Goal: Information Seeking & Learning: Learn about a topic

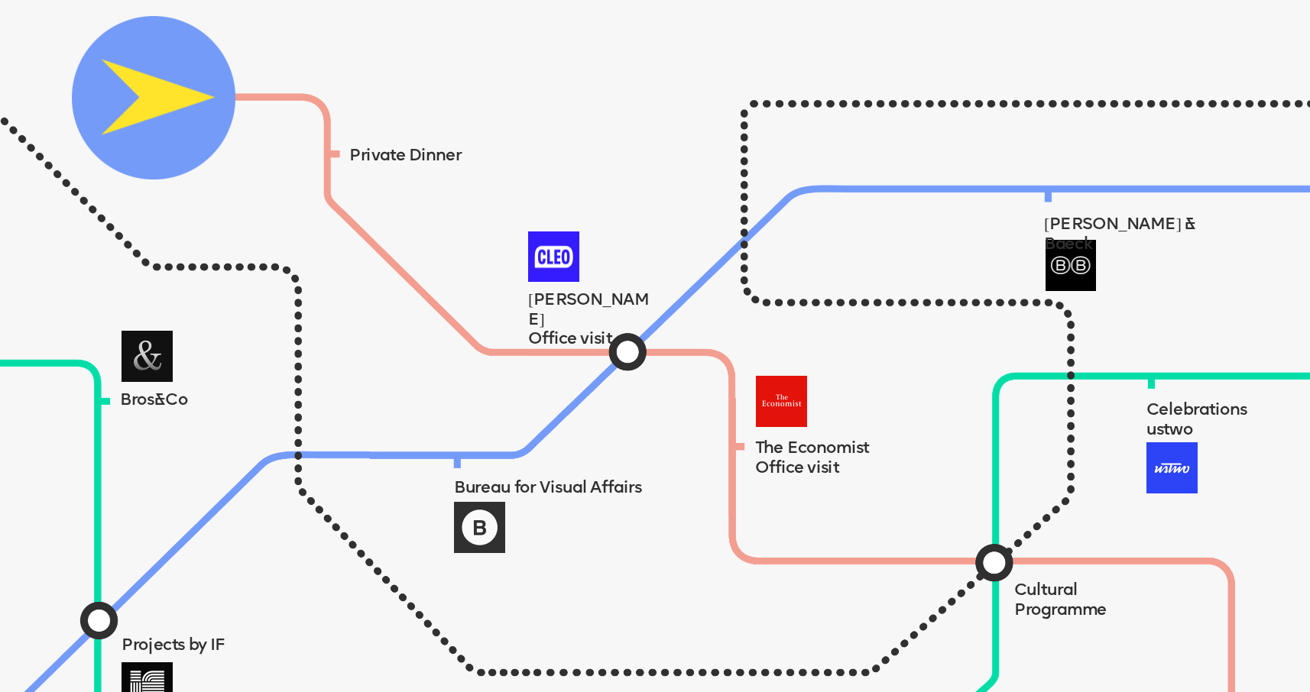
scroll to position [1286, 0]
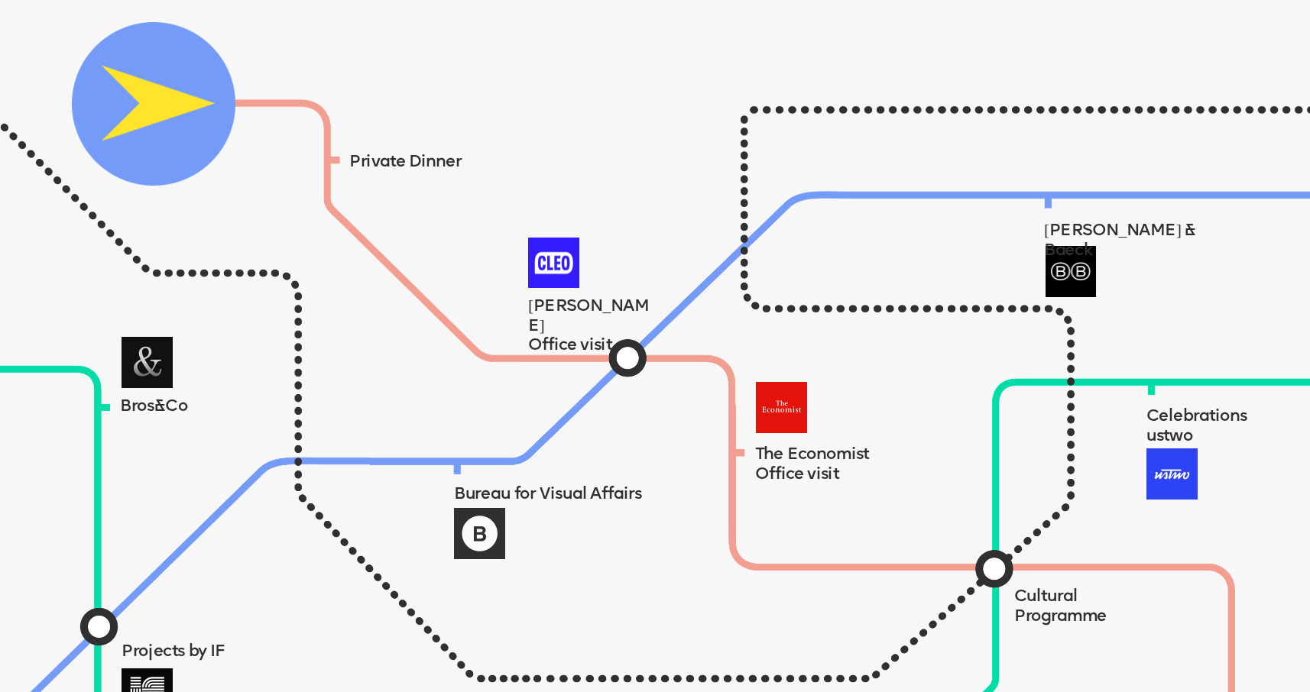
click at [626, 355] on img at bounding box center [679, 487] width 1731 height 842
click at [207, 144] on img at bounding box center [154, 104] width 164 height 164
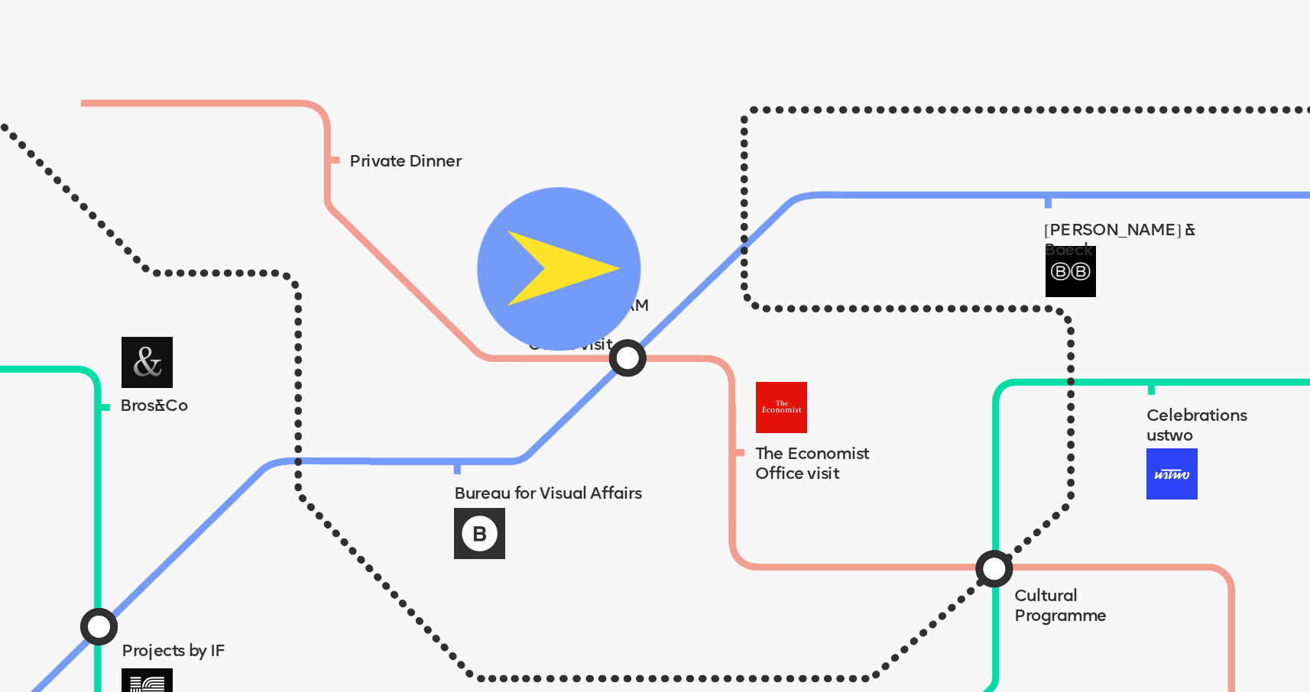
drag, startPoint x: 202, startPoint y: 124, endPoint x: 610, endPoint y: 288, distance: 440.0
click at [610, 288] on img at bounding box center [559, 269] width 164 height 164
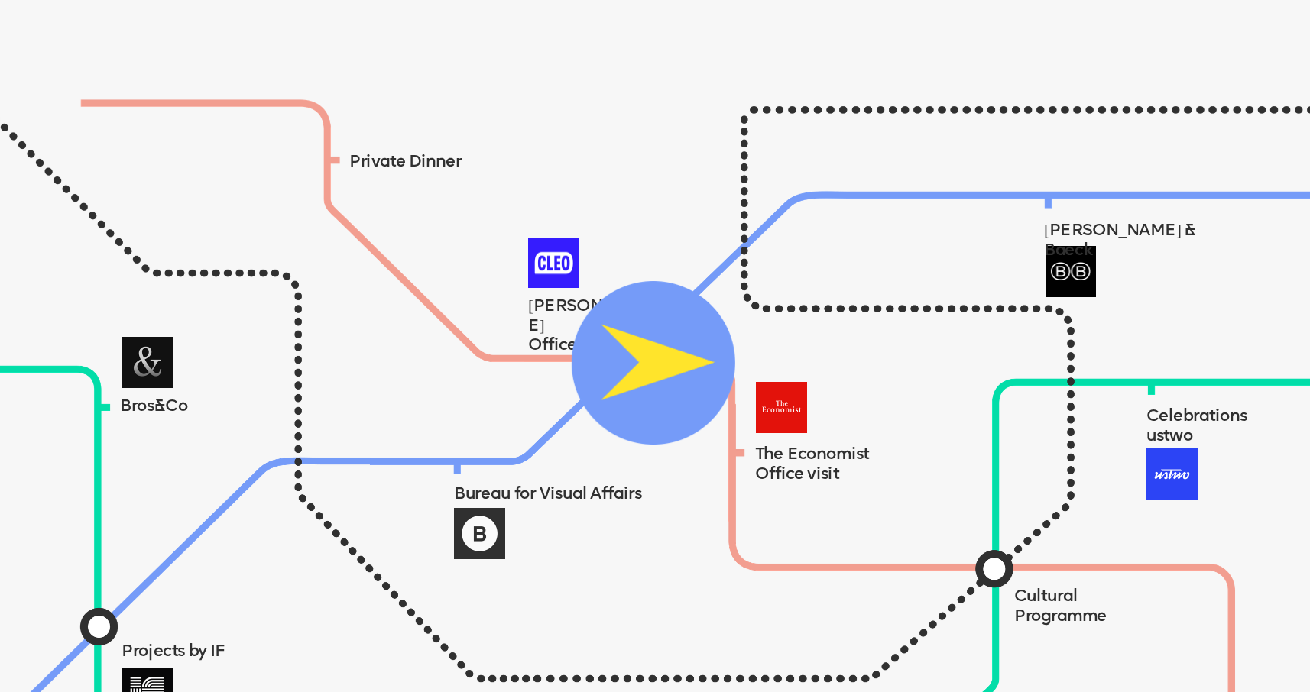
drag, startPoint x: 546, startPoint y: 278, endPoint x: 631, endPoint y: 372, distance: 126.1
click at [631, 372] on img at bounding box center [654, 363] width 164 height 164
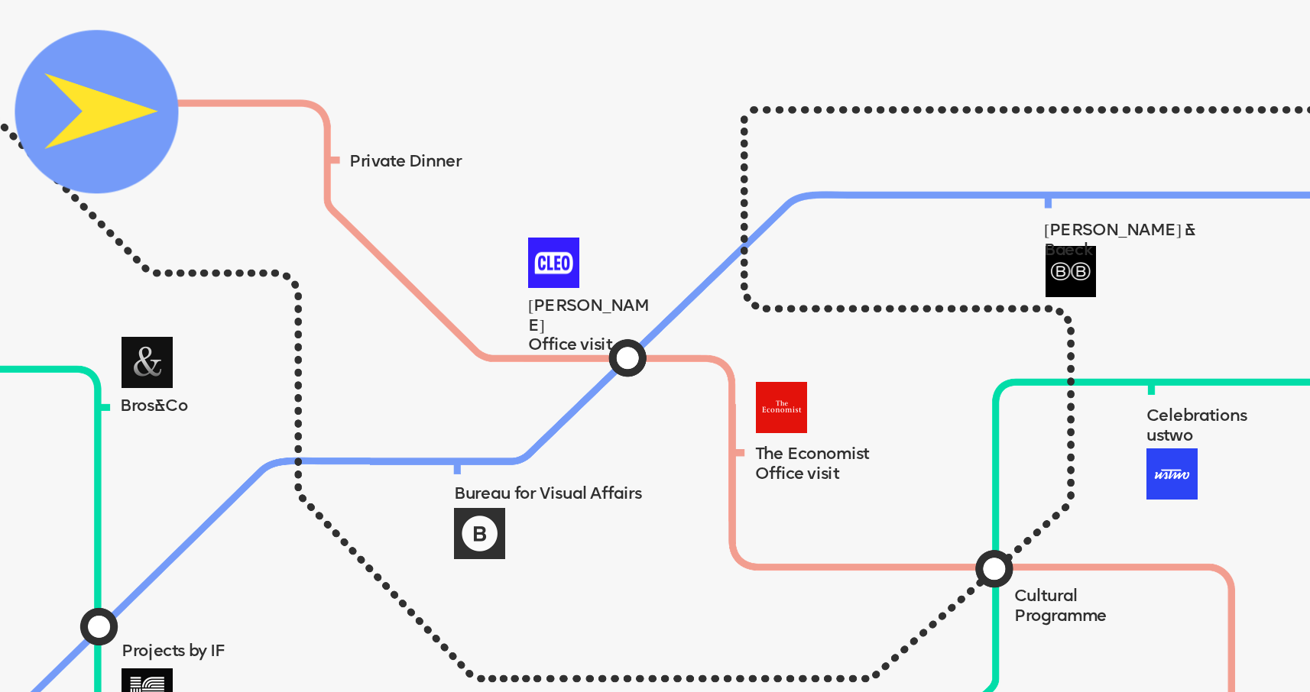
drag, startPoint x: 631, startPoint y: 372, endPoint x: 78, endPoint y: 117, distance: 608.7
click at [78, 117] on img at bounding box center [97, 113] width 164 height 164
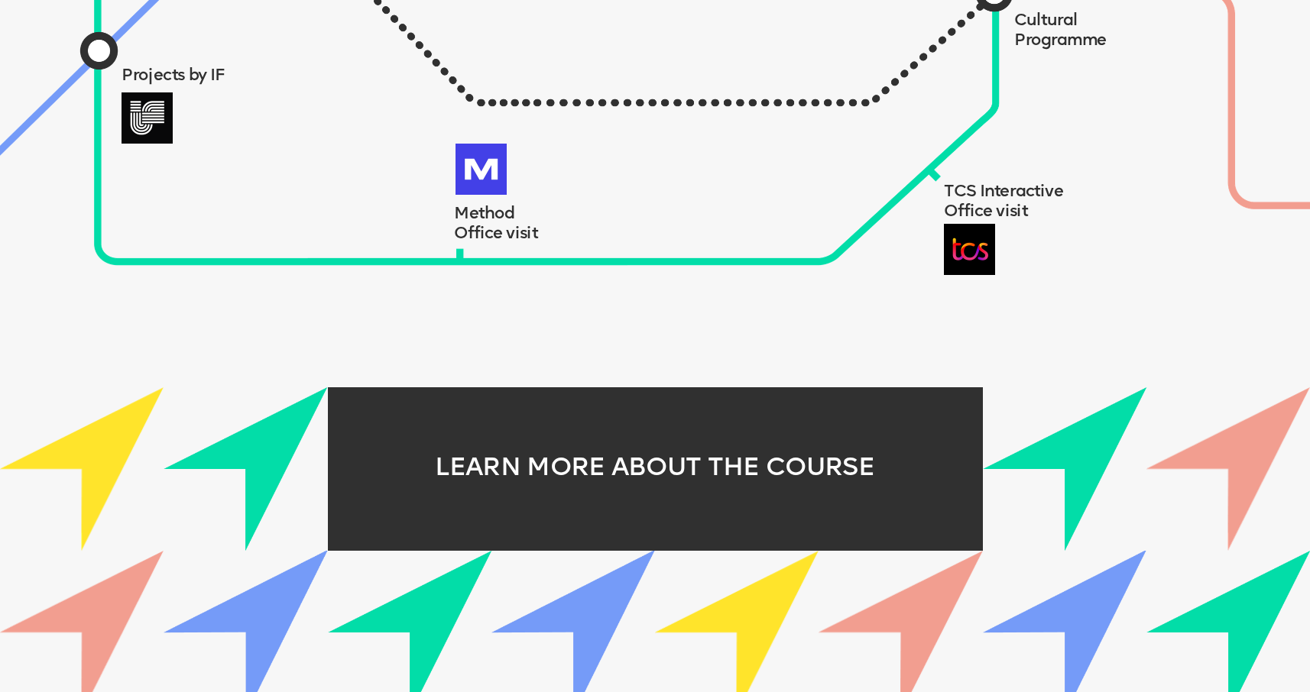
scroll to position [1886, 0]
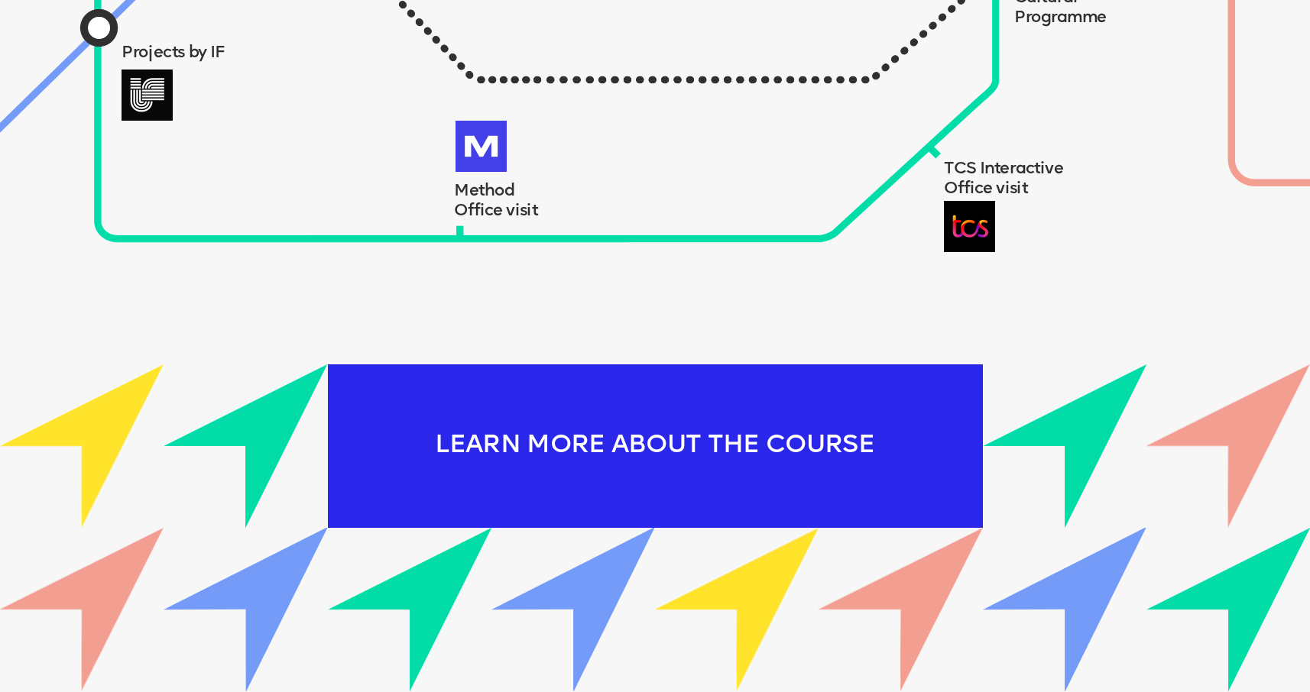
click at [565, 478] on div "LEARN MORE ABOUT THE COURSE" at bounding box center [655, 447] width 655 height 164
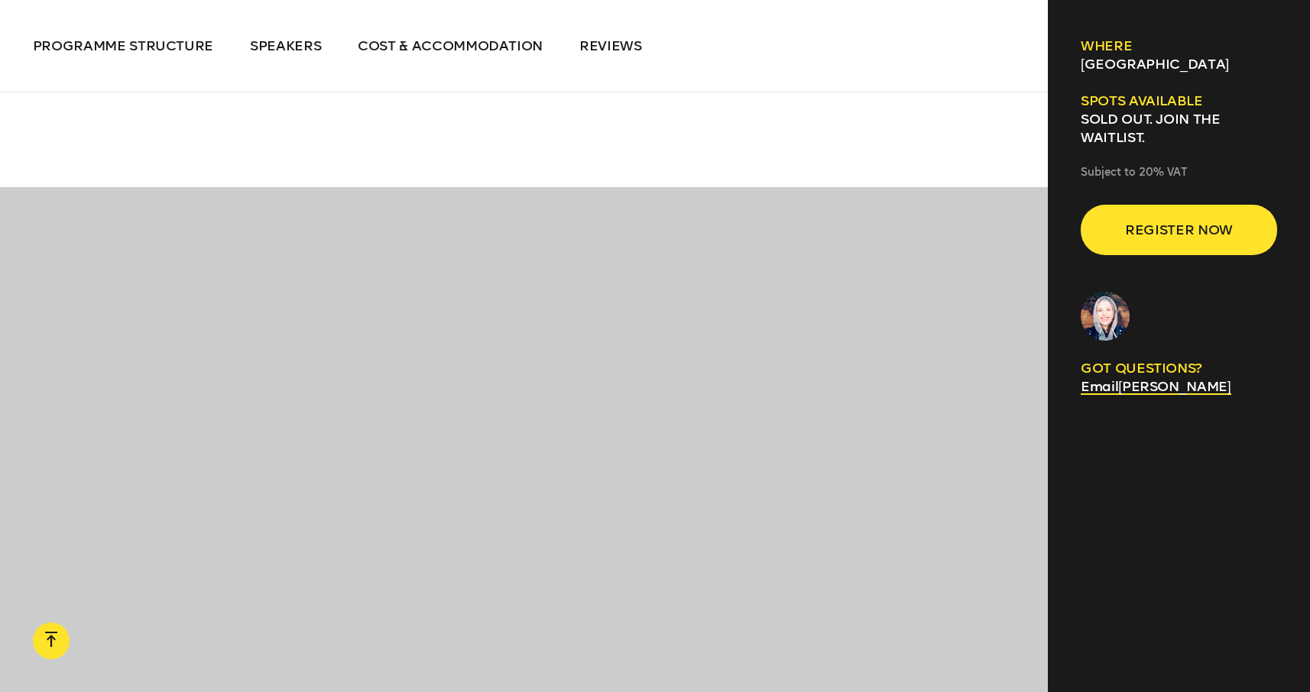
scroll to position [3772, 0]
